Goal: Ask a question

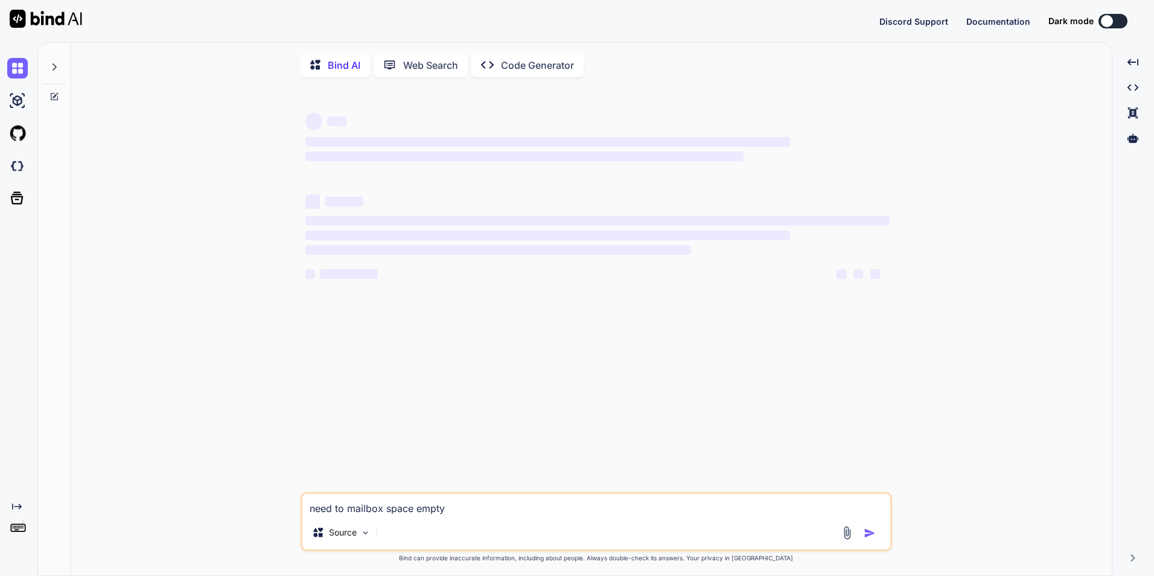
type textarea "need to mailbox space empty"
type textarea "x"
type textarea "need to mailbox space empty"
type textarea "x"
type textarea "need to mailbox space empty"
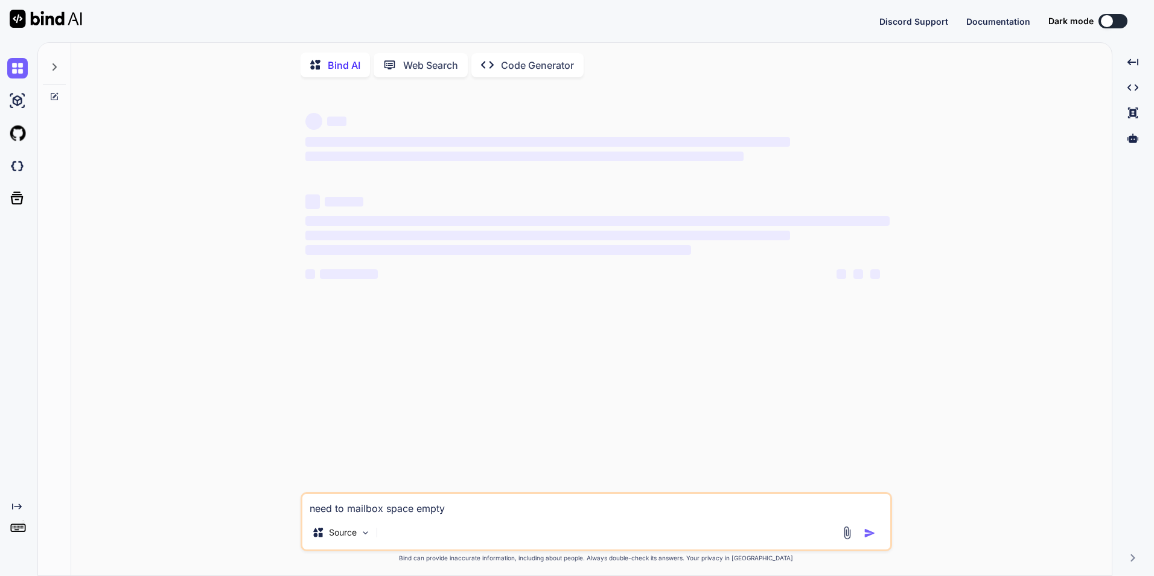
type textarea "x"
type textarea "need to mailbox space empty c"
type textarea "x"
type textarea "need to mailbox space empty co"
type textarea "x"
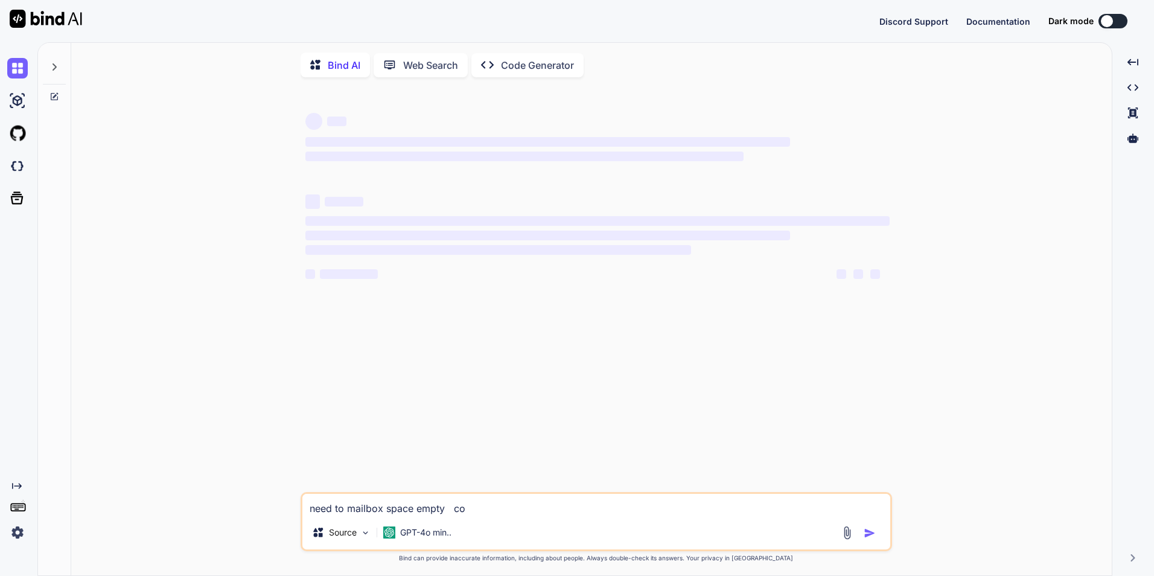
type textarea "need to mailbox space empty cor"
type textarea "x"
type textarea "need to mailbox space empty corr"
type textarea "x"
type textarea "need to mailbox space empty corre"
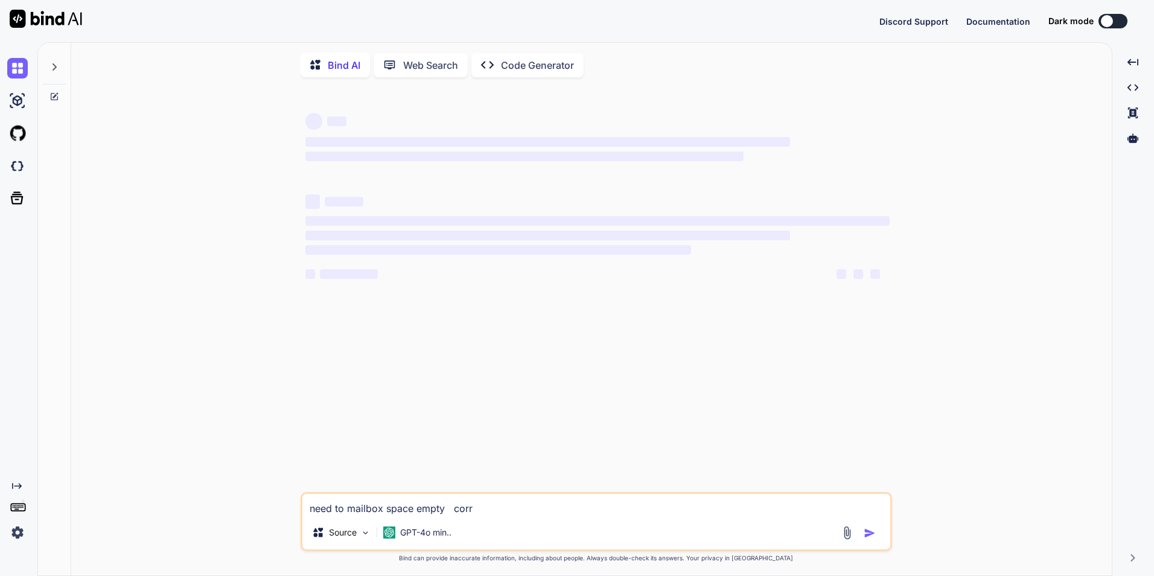
type textarea "x"
type textarea "need to mailbox space empty correc"
type textarea "x"
type textarea "need to mailbox space empty correct"
type textarea "x"
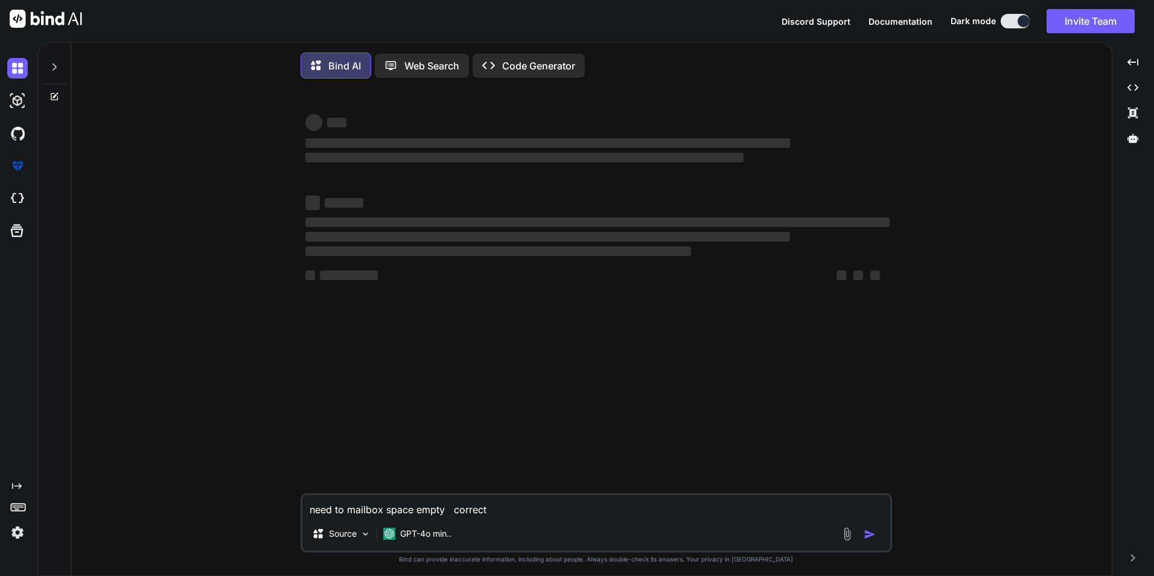
type textarea "need to mailbox space empty correct"
type textarea "x"
type textarea "need to mailbox space empty correct t"
type textarea "x"
type textarea "need to mailbox space empty correct th"
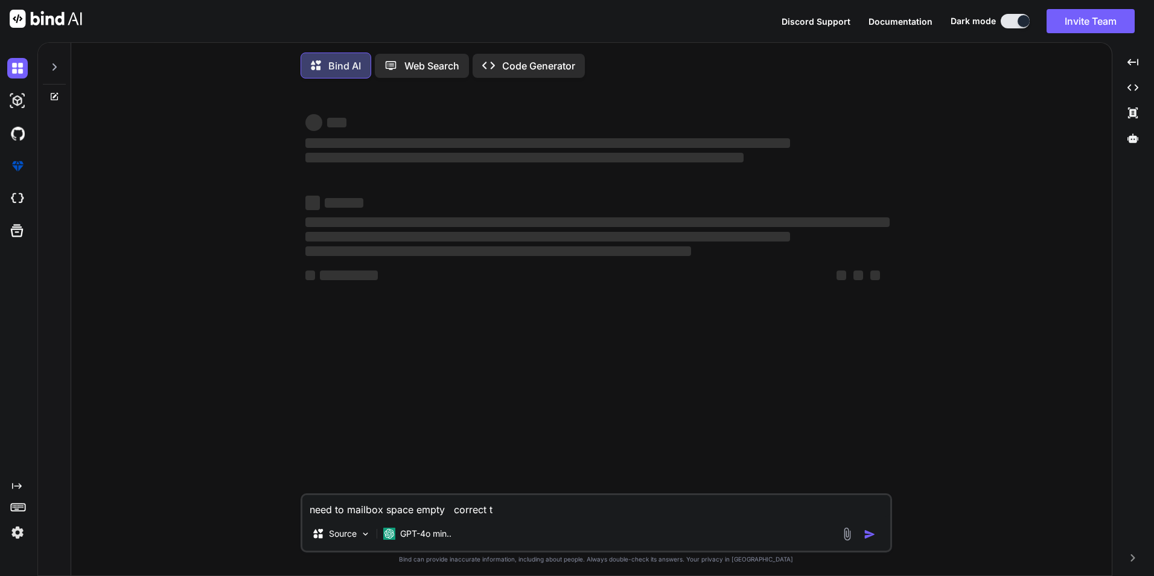
type textarea "x"
type textarea "need to mailbox space empty correct thi"
type textarea "x"
type textarea "need to mailbox space empty correct this"
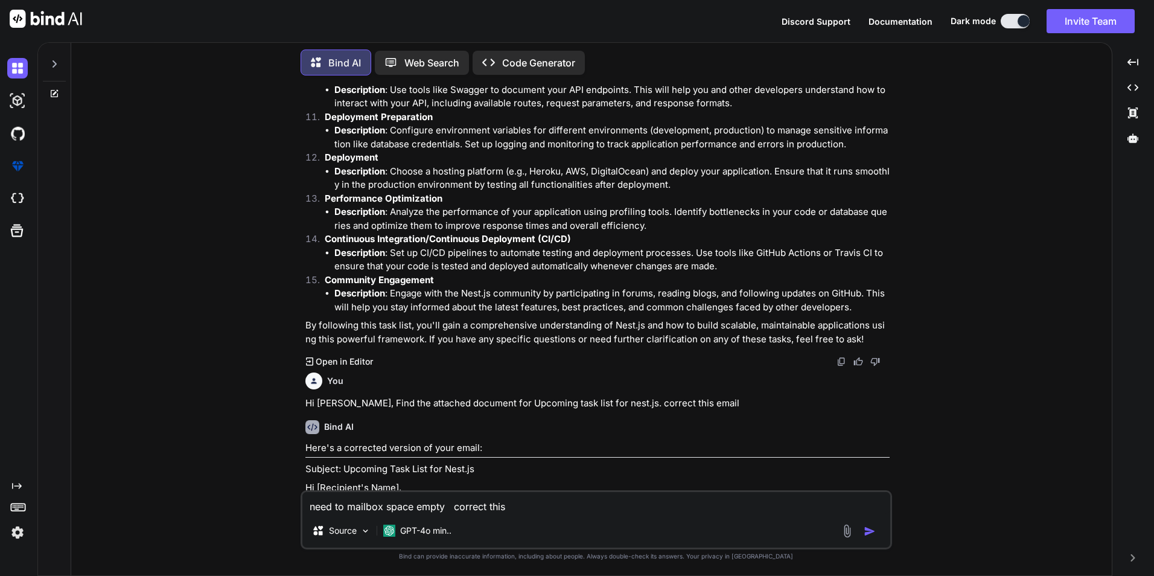
scroll to position [2181, 0]
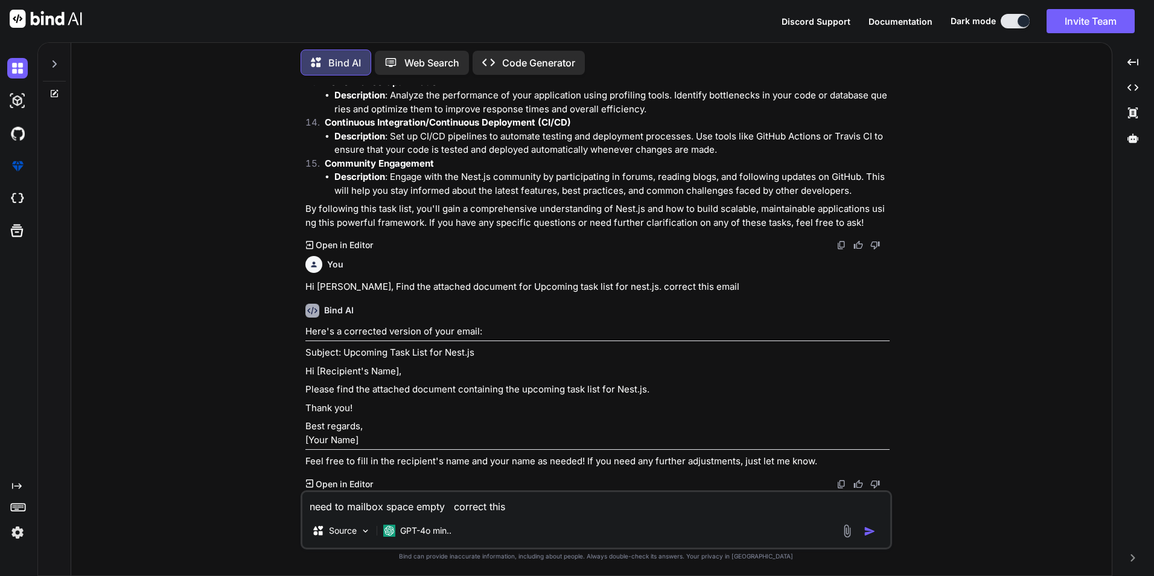
type textarea "x"
click at [446, 508] on textarea "need to mailbox space empty correct this" at bounding box center [596, 503] width 588 height 22
type textarea "need to mailbox space empty. correct this"
type textarea "x"
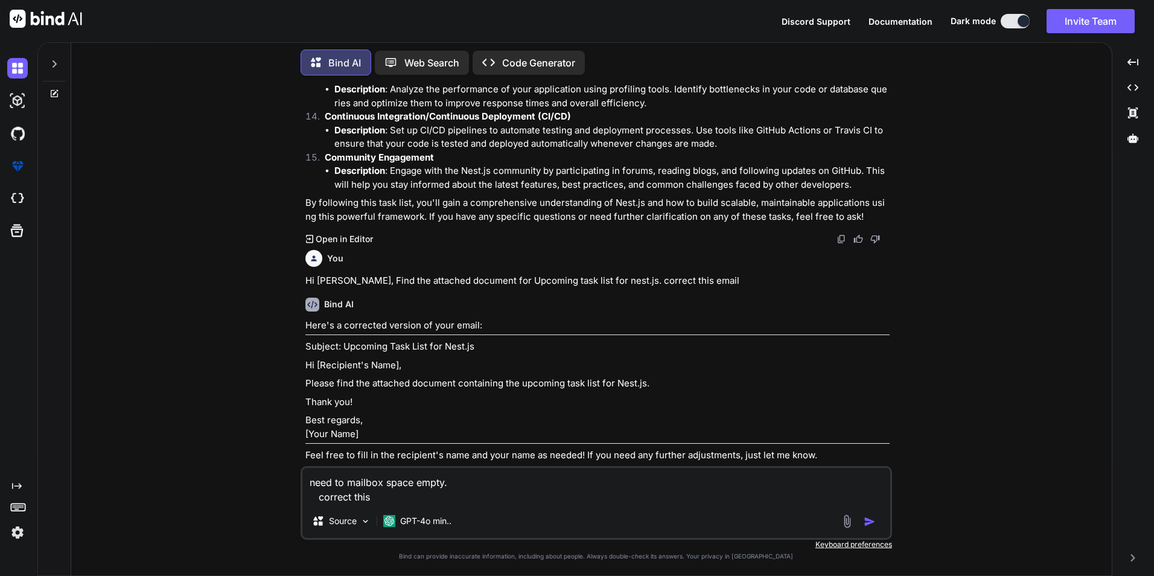
click at [394, 495] on textarea "need to mailbox space empty. correct this" at bounding box center [596, 486] width 588 height 36
type textarea "need to mailbox space empty. correct this"
type textarea "x"
type textarea "need to mailbox space empty. correct this s"
type textarea "x"
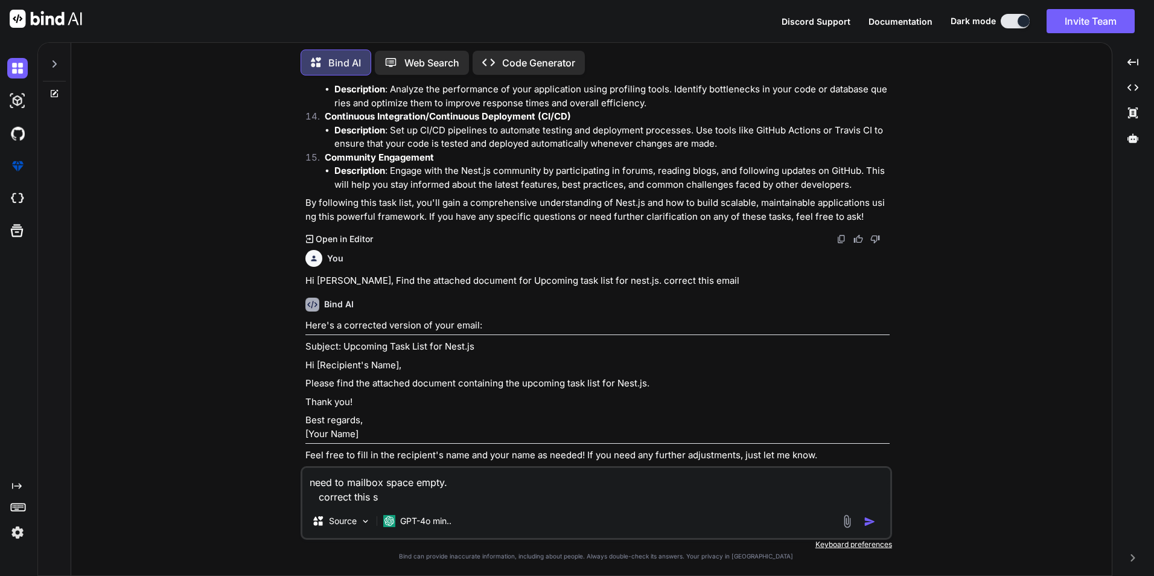
type textarea "need to mailbox space empty. correct this se"
type textarea "x"
type textarea "need to mailbox space empty. correct this sen"
type textarea "x"
type textarea "need to mailbox space empty. correct this sent"
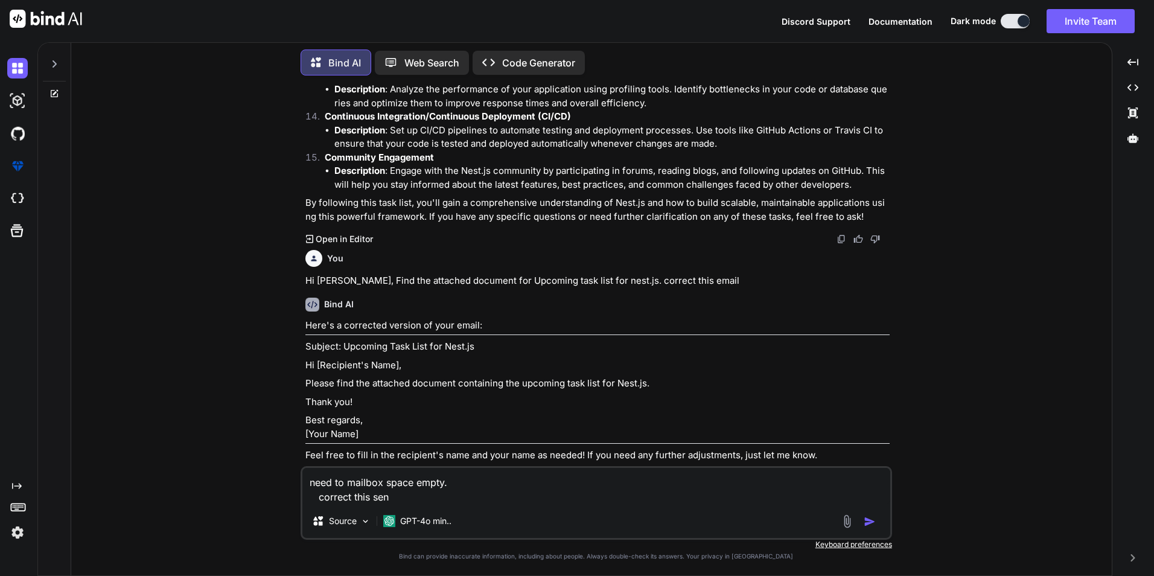
type textarea "x"
type textarea "need to mailbox space empty. correct this sente"
type textarea "x"
type textarea "need to mailbox space empty. correct this senten"
type textarea "x"
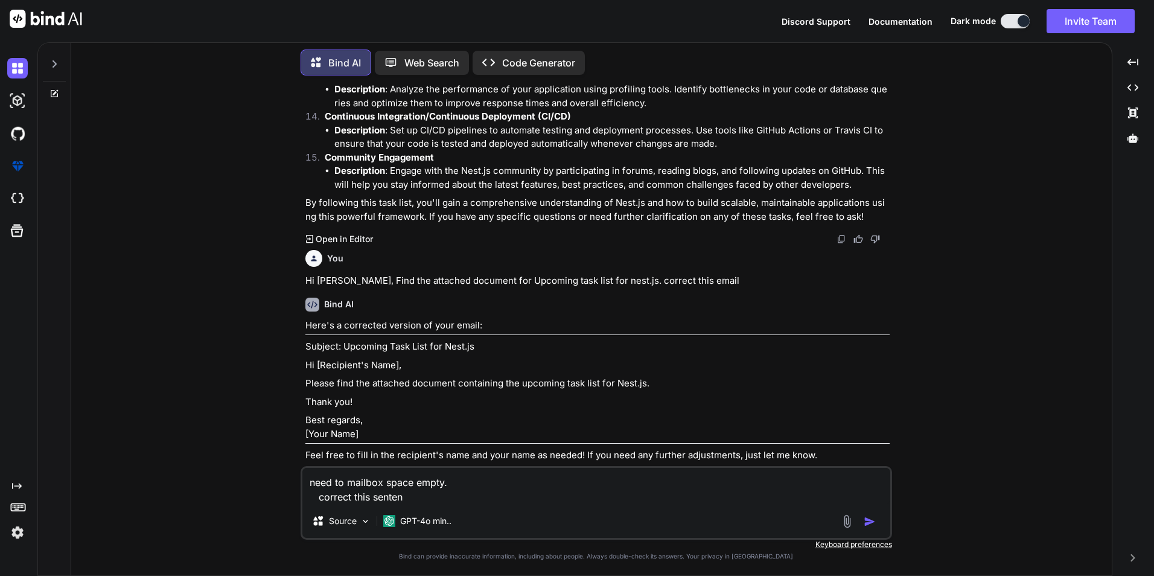
type textarea "need to mailbox space empty. correct this sentenc"
type textarea "x"
type textarea "need to mailbox space empty. correct this sentence"
type textarea "x"
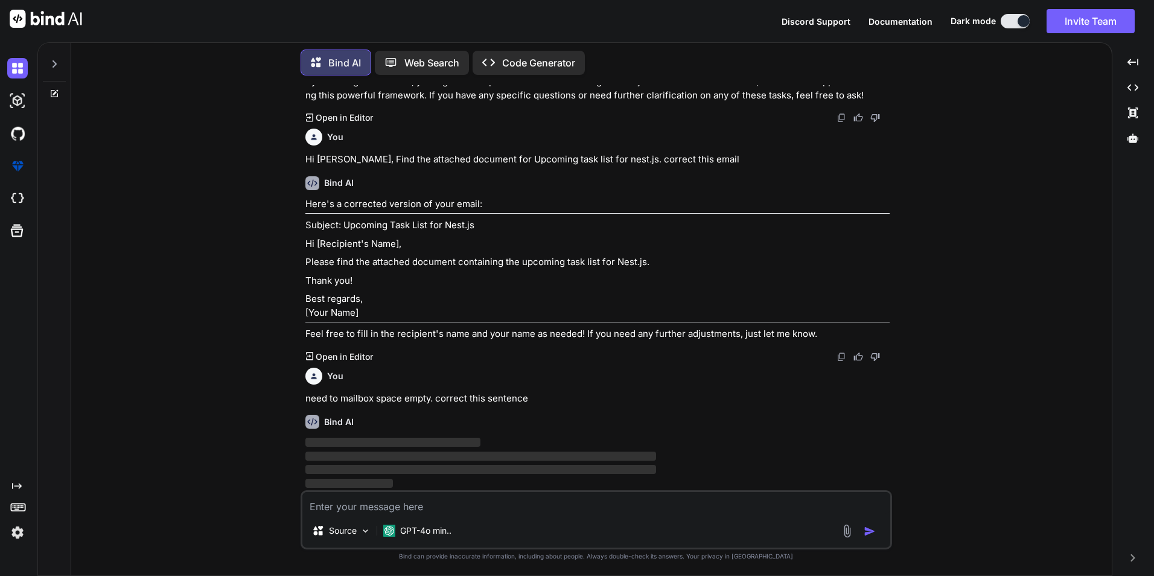
scroll to position [2309, 0]
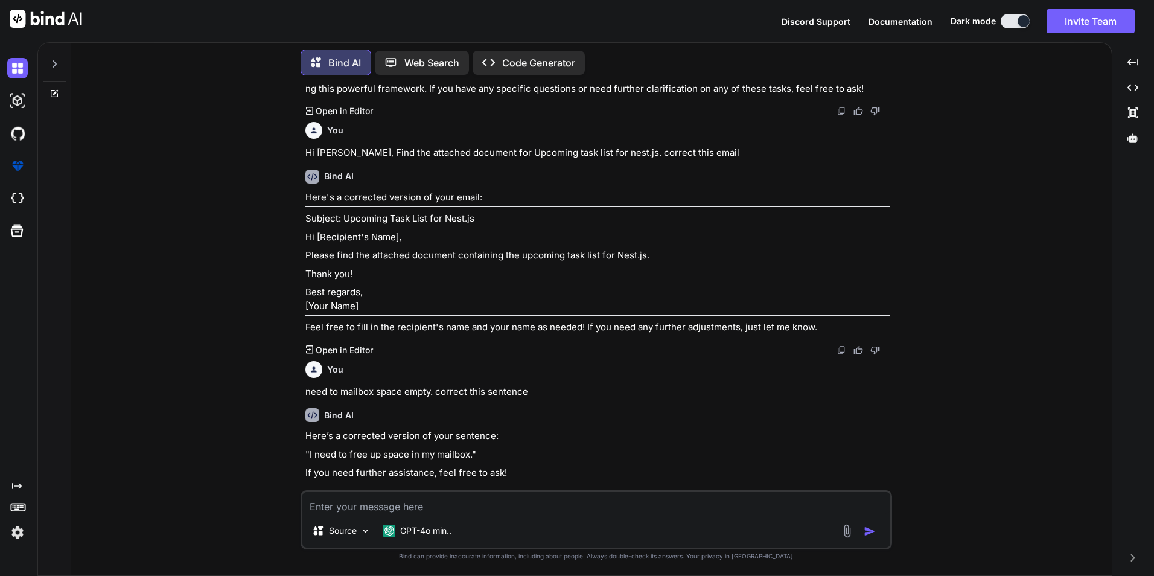
type textarea "x"
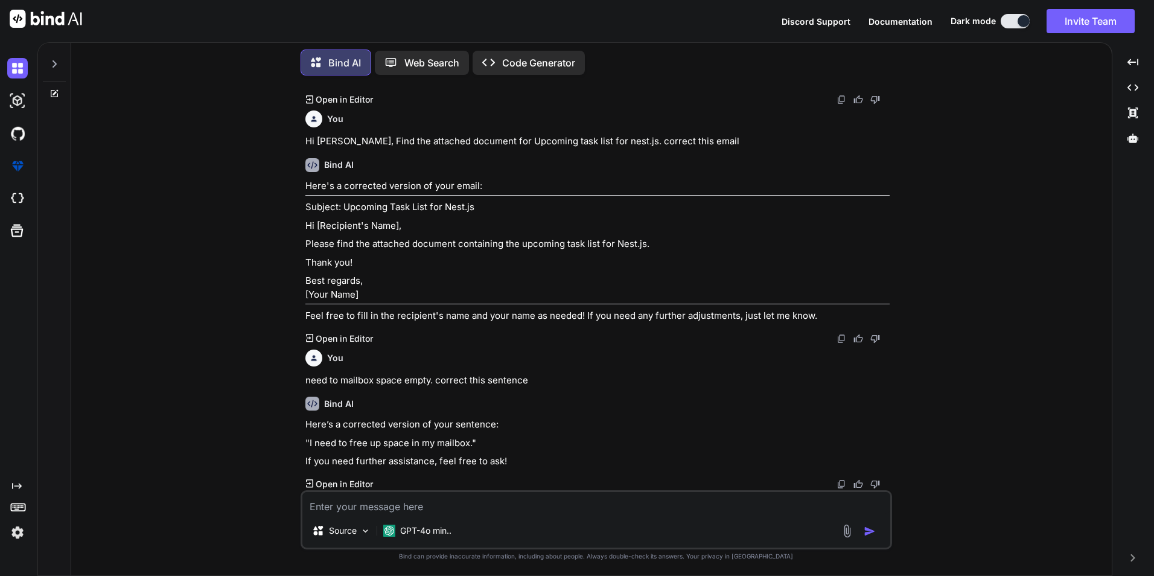
scroll to position [2327, 0]
click at [405, 508] on textarea at bounding box center [596, 503] width 588 height 22
paste textarea "need to mailbox space empty"
type textarea "need to mailbox space empty"
type textarea "x"
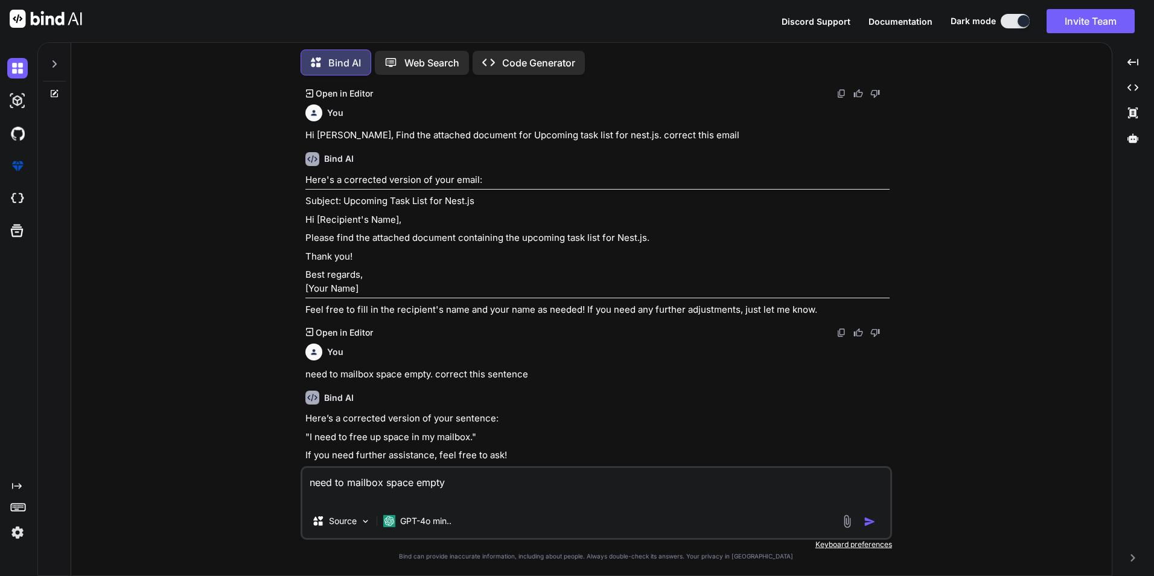
type textarea "need to mailbox space empty c"
type textarea "x"
type textarea "need to mailbox space empty co"
type textarea "x"
type textarea "need to mailbox space empty cor"
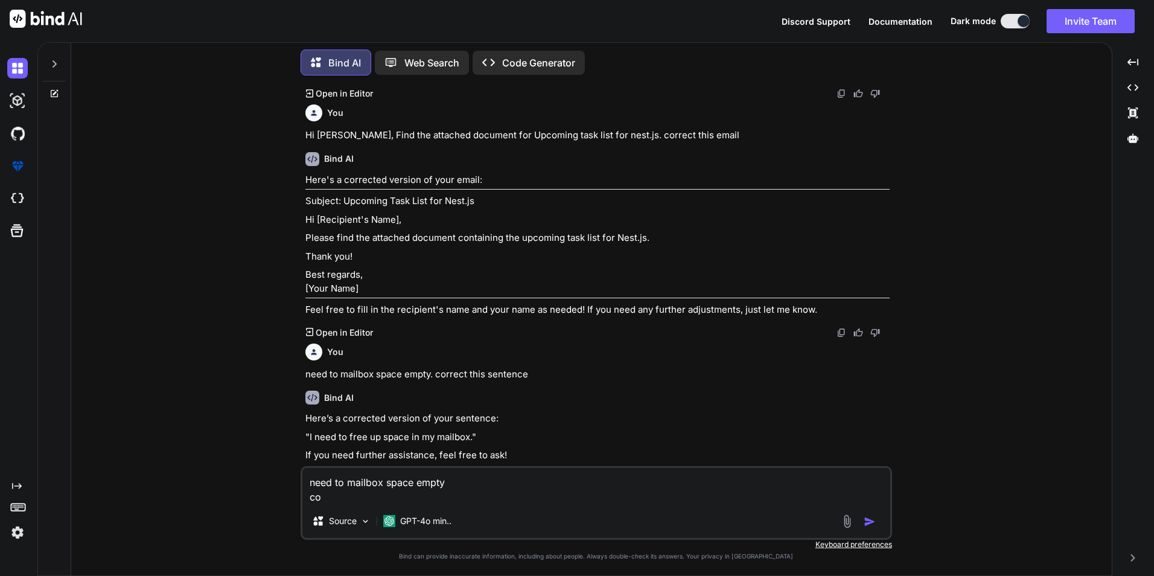
type textarea "x"
type textarea "need to mailbox space empty corr"
type textarea "x"
type textarea "need to mailbox space empty corre"
type textarea "x"
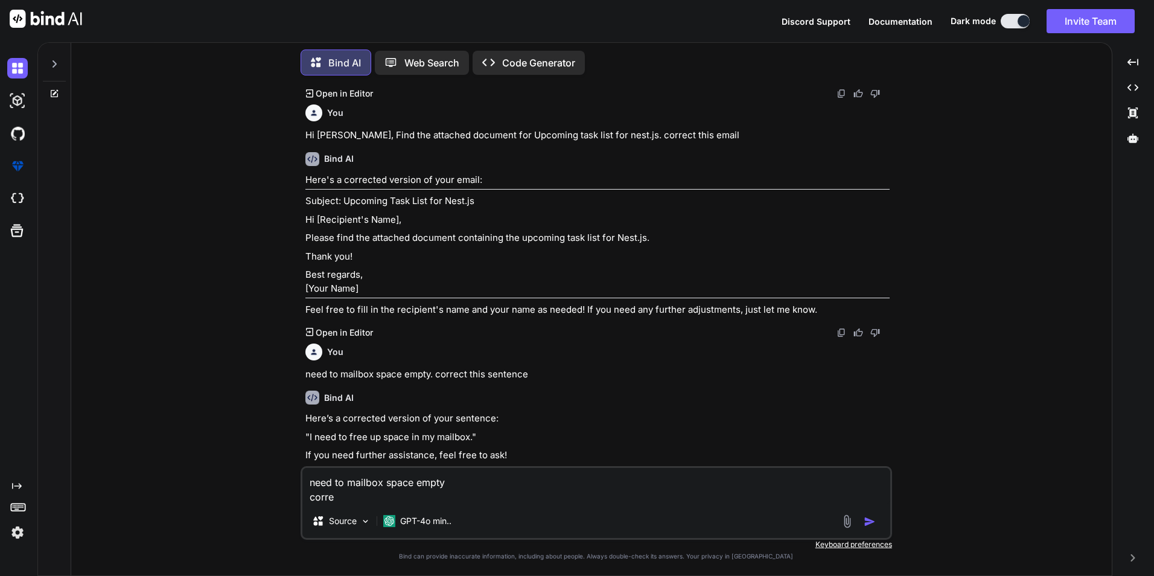
type textarea "need to mailbox space empty correc"
type textarea "x"
type textarea "need to mailbox space empty correct"
type textarea "x"
type textarea "need to mailbox space empty correct"
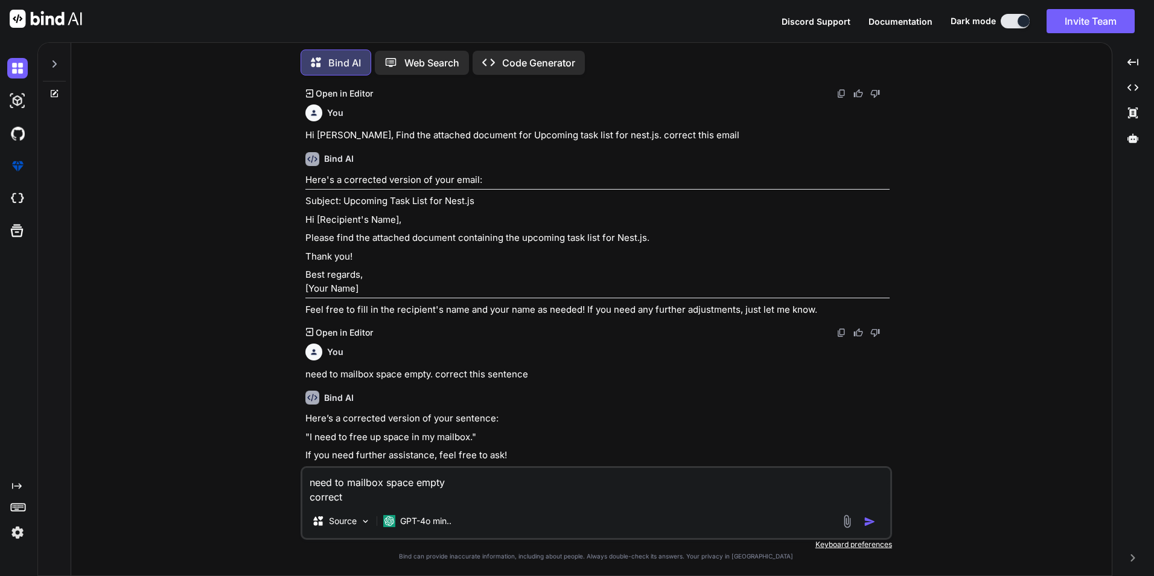
type textarea "x"
type textarea "need to mailbox space empty correct t"
type textarea "x"
type textarea "need to mailbox space empty correct th"
type textarea "x"
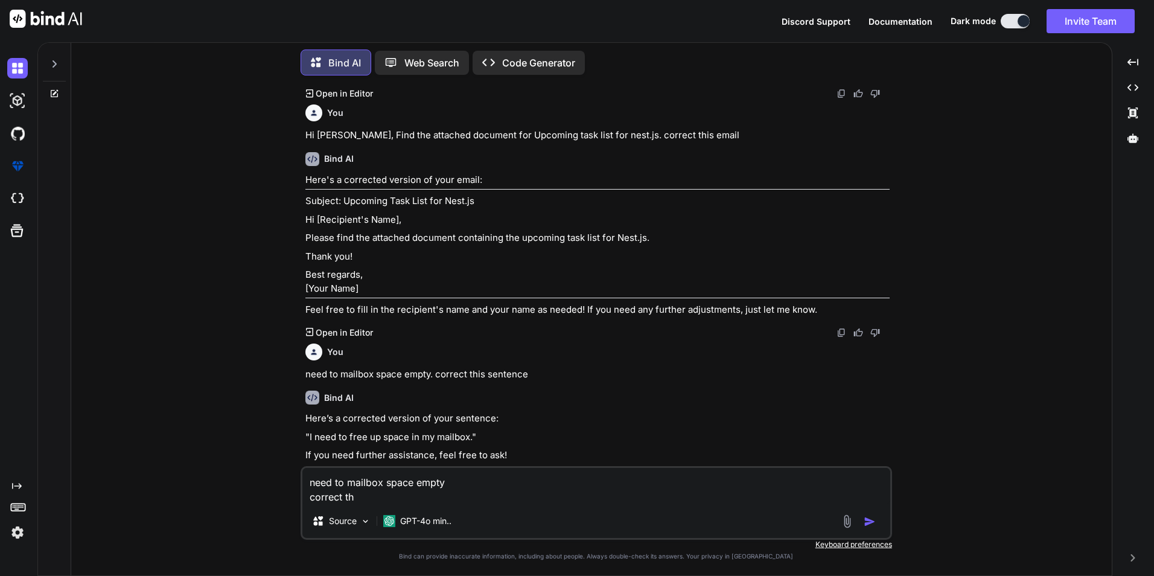
type textarea "need to mailbox space empty correct thi"
type textarea "x"
type textarea "need to mailbox space empty correct this"
type textarea "x"
type textarea "need to mailbox space empty correct this"
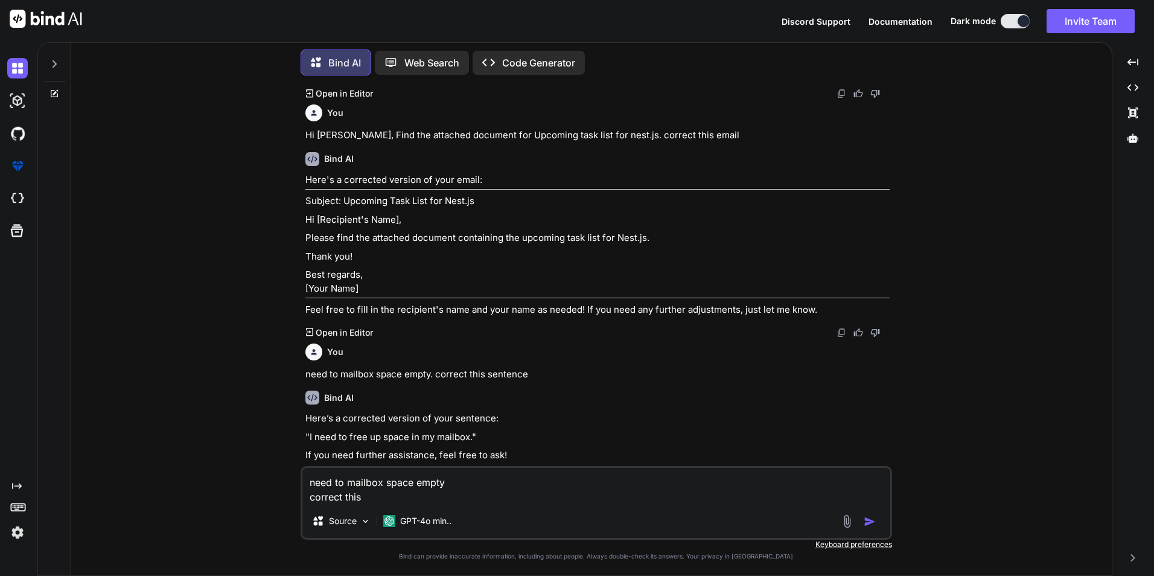
type textarea "x"
type textarea "need to mailbox space empty correct this s"
type textarea "x"
type textarea "need to mailbox space empty correct this se"
type textarea "x"
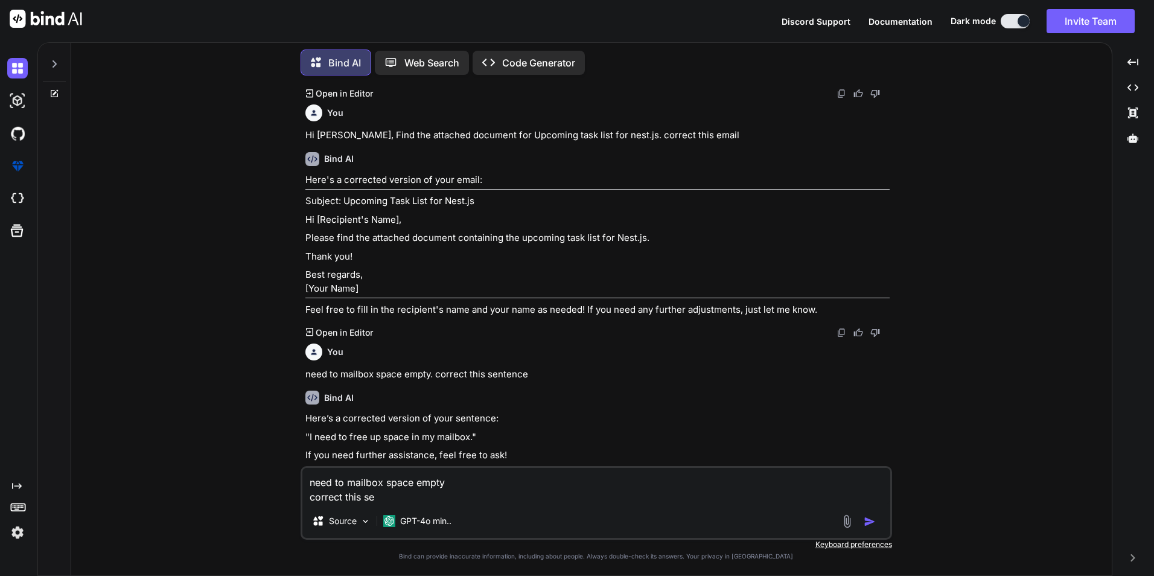
type textarea "need to mailbox space empty correct this sen"
type textarea "x"
type textarea "need to mailbox space empty correct this sent"
type textarea "x"
type textarea "need to mailbox space empty correct this sente"
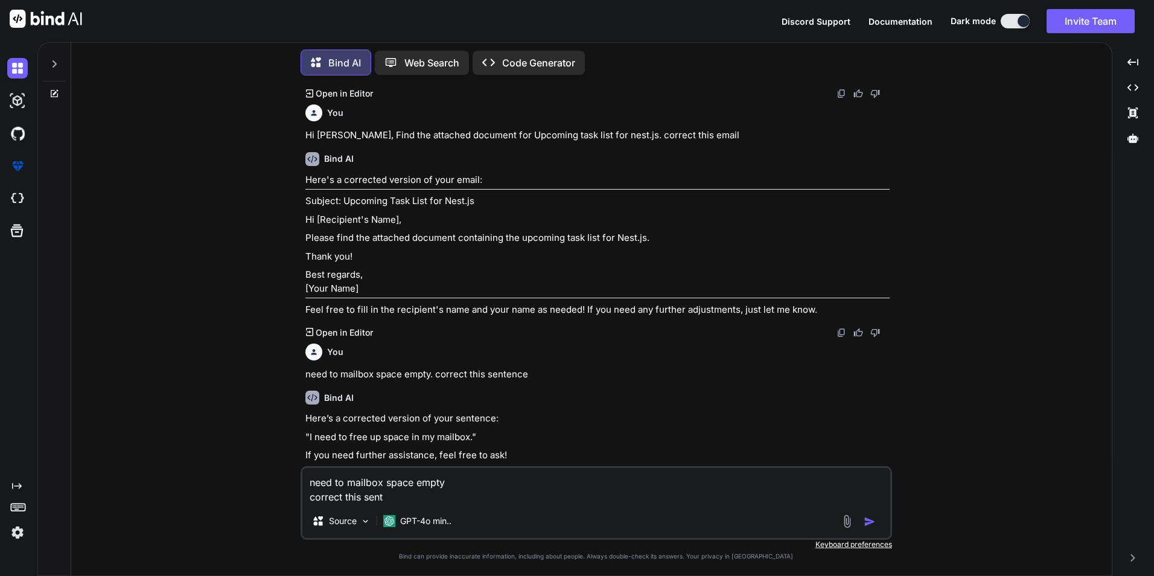
type textarea "x"
type textarea "need to mailbox space empty correct this senten"
type textarea "x"
type textarea "need to mailbox space empty correct this sentenc"
type textarea "x"
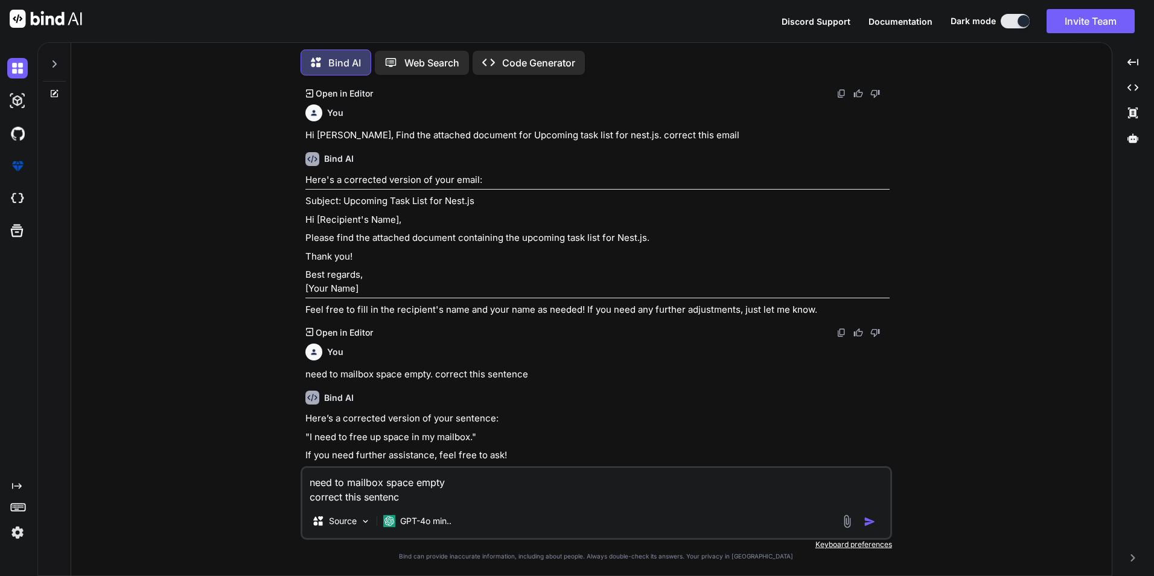
type textarea "need to mailbox space empty correct this sentence"
type textarea "x"
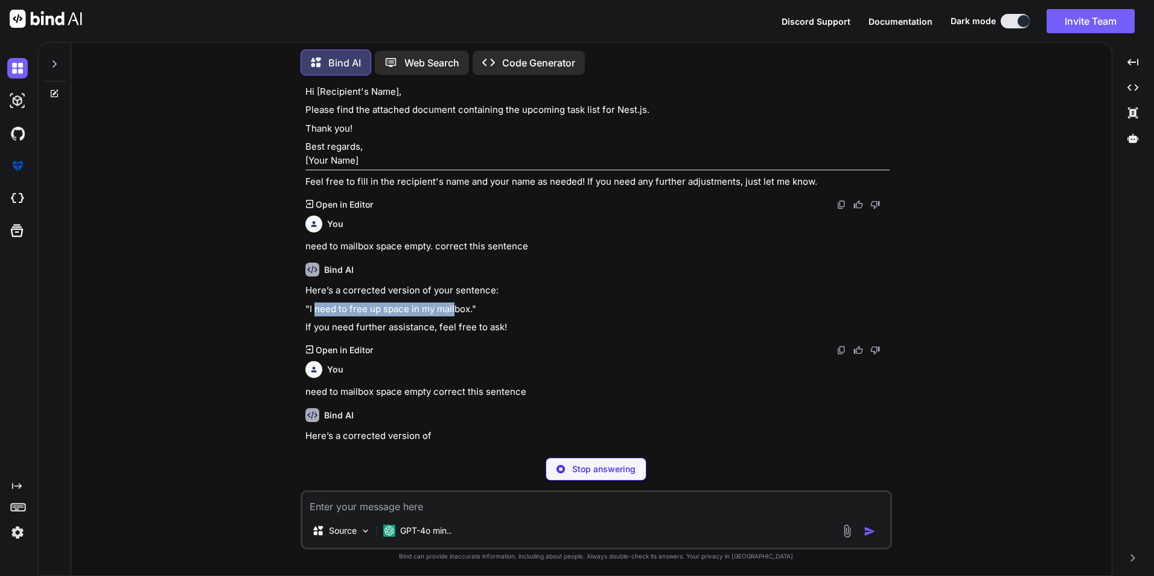
scroll to position [2454, 0]
type textarea "x"
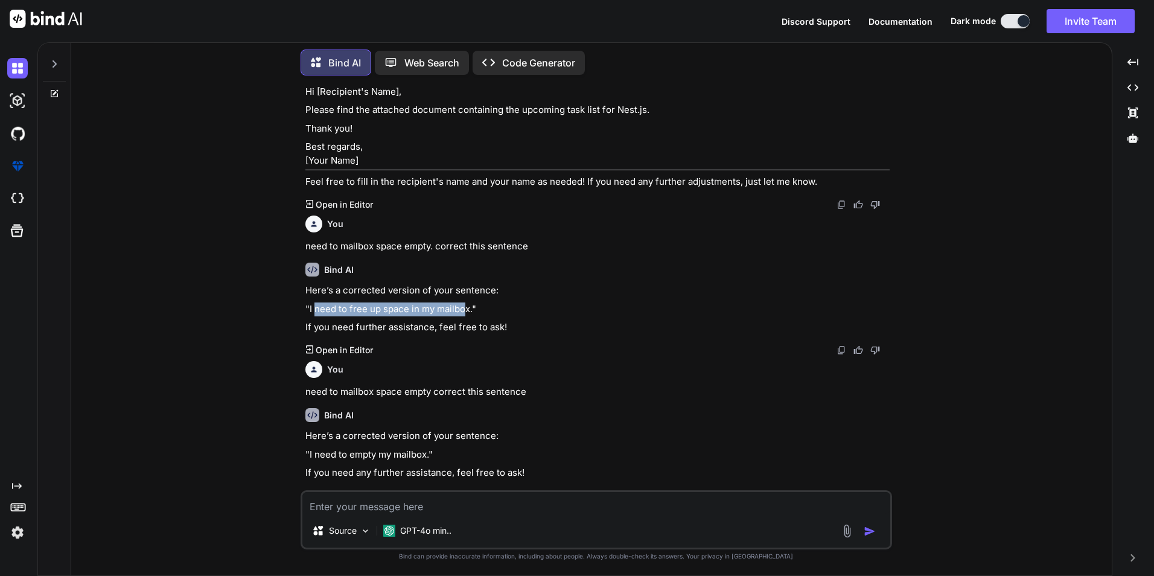
drag, startPoint x: 315, startPoint y: 315, endPoint x: 465, endPoint y: 316, distance: 150.2
click at [465, 316] on p ""I need to free up space in my mailbox."" at bounding box center [597, 309] width 584 height 14
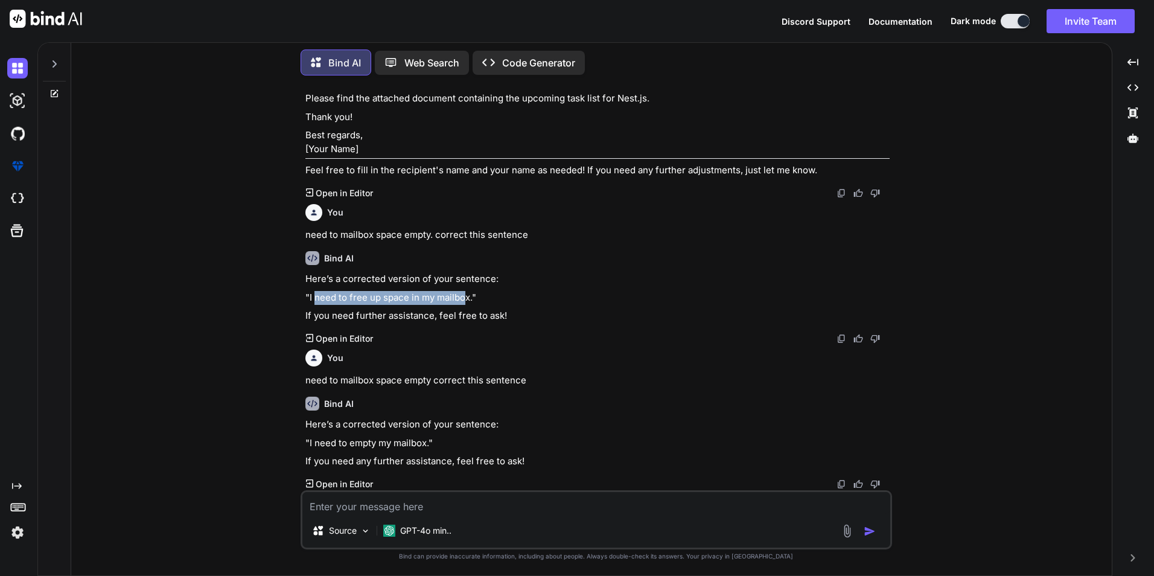
scroll to position [2472, 0]
click at [512, 294] on p ""I need to free up space in my mailbox."" at bounding box center [597, 298] width 584 height 14
drag, startPoint x: 471, startPoint y: 297, endPoint x: 314, endPoint y: 296, distance: 156.9
click at [314, 296] on p ""I need to free up space in my mailbox."" at bounding box center [597, 298] width 584 height 14
copy p "need to free up space in my mailbox."
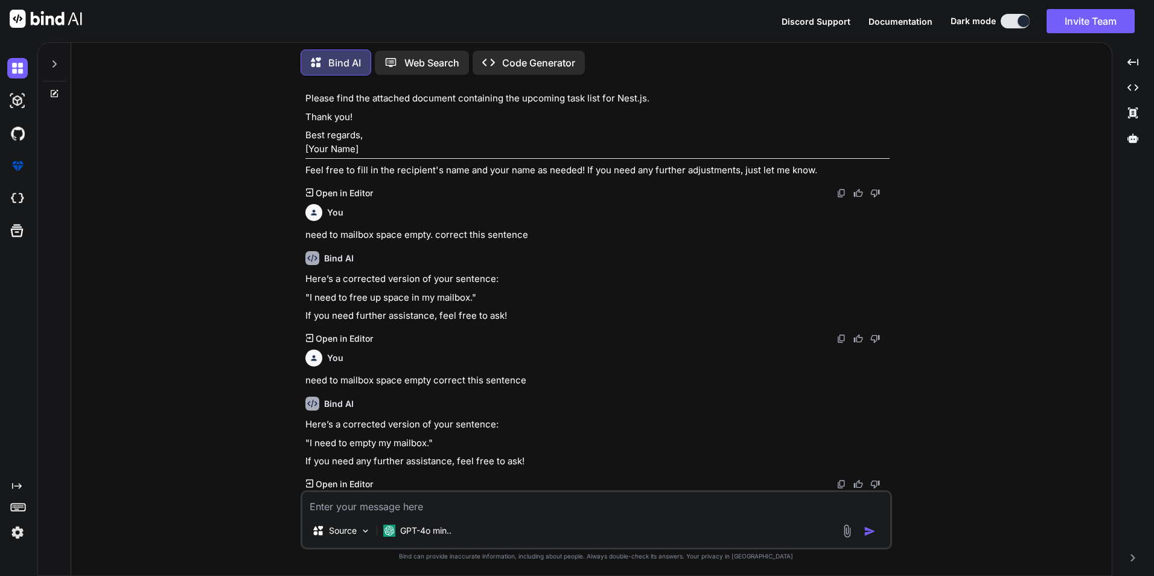
click at [934, 141] on div "You nest.js related point Bind AI Sure! Here are some key points related to Nes…" at bounding box center [596, 330] width 1031 height 490
